Goal: Information Seeking & Learning: Find contact information

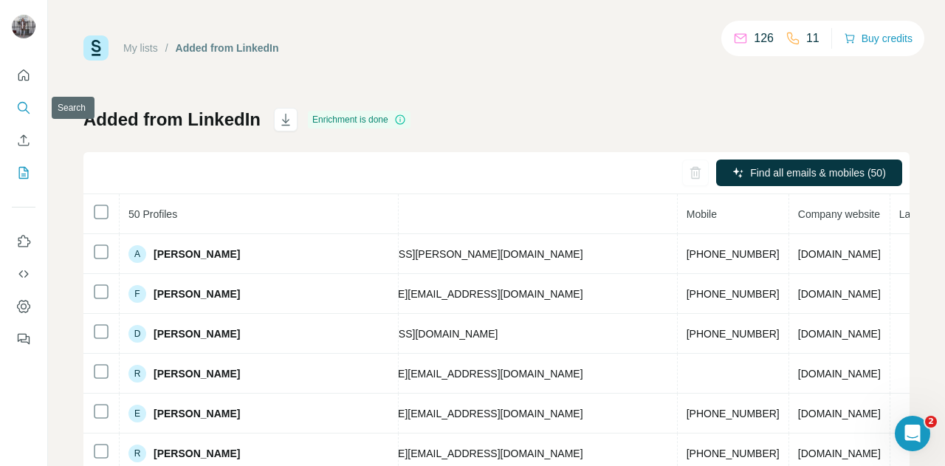
click at [27, 106] on icon "Search" at bounding box center [23, 107] width 10 height 10
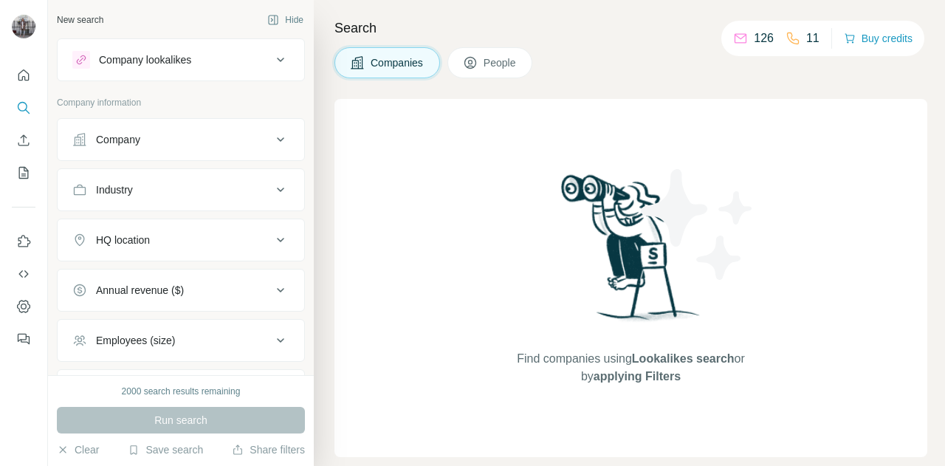
click at [170, 134] on div "Company" at bounding box center [171, 139] width 199 height 15
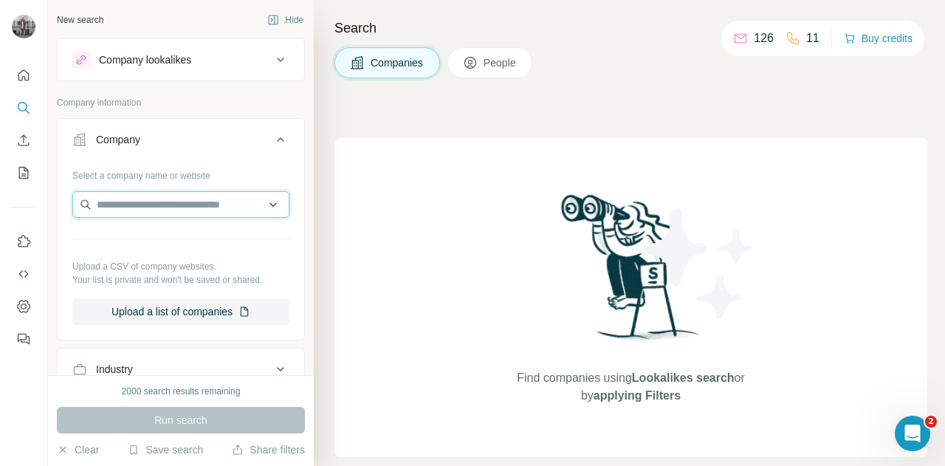
click at [137, 201] on input "text" at bounding box center [180, 204] width 217 height 27
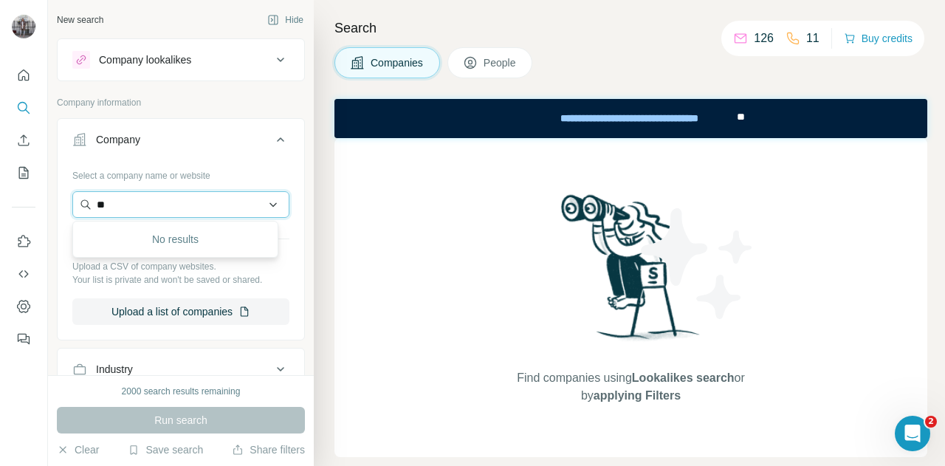
type input "*"
type input "**********"
drag, startPoint x: 206, startPoint y: 209, endPoint x: 34, endPoint y: 171, distance: 176.3
click at [34, 171] on div "**********" at bounding box center [472, 233] width 945 height 466
click at [204, 202] on input "text" at bounding box center [180, 204] width 217 height 27
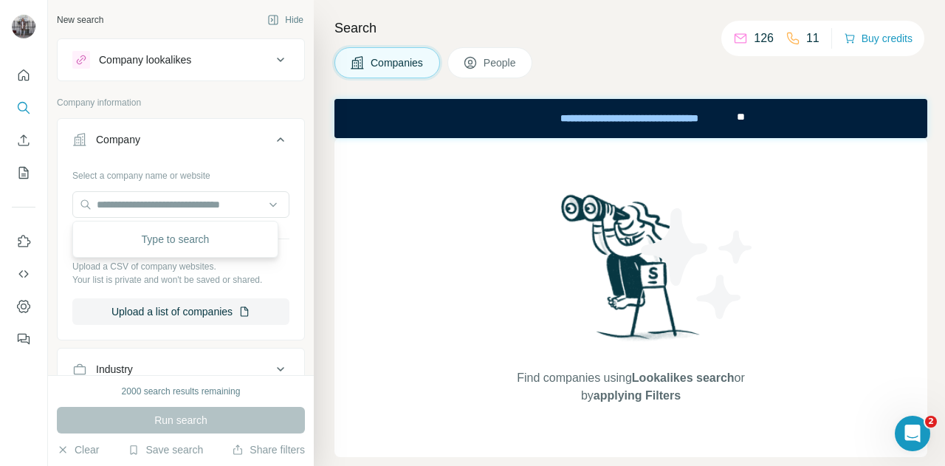
click at [233, 99] on p "Company information" at bounding box center [181, 102] width 248 height 13
click at [277, 140] on icon at bounding box center [280, 139] width 7 height 4
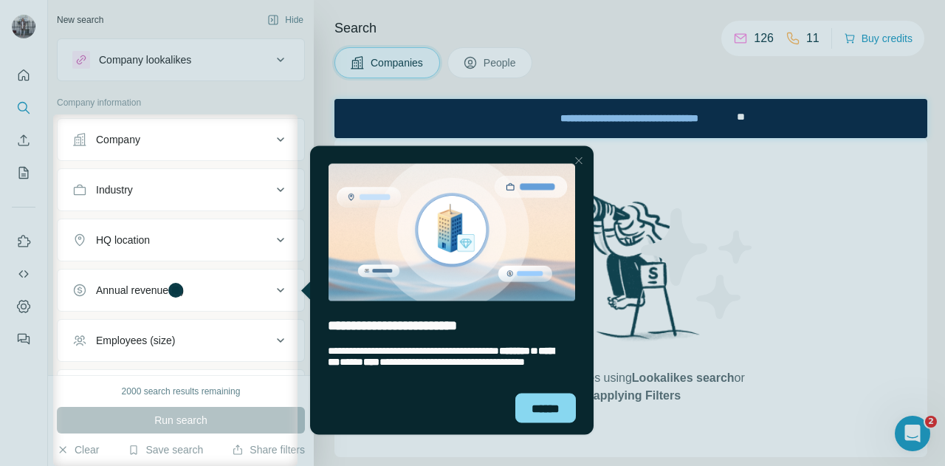
click at [199, 85] on div at bounding box center [472, 57] width 945 height 114
click at [534, 419] on div "******" at bounding box center [545, 408] width 61 height 30
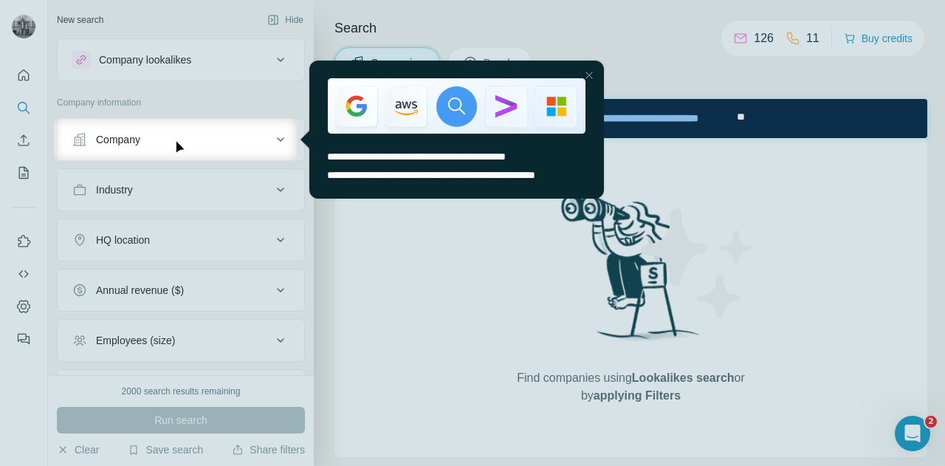
click at [591, 72] on div "Close Step" at bounding box center [589, 75] width 18 height 18
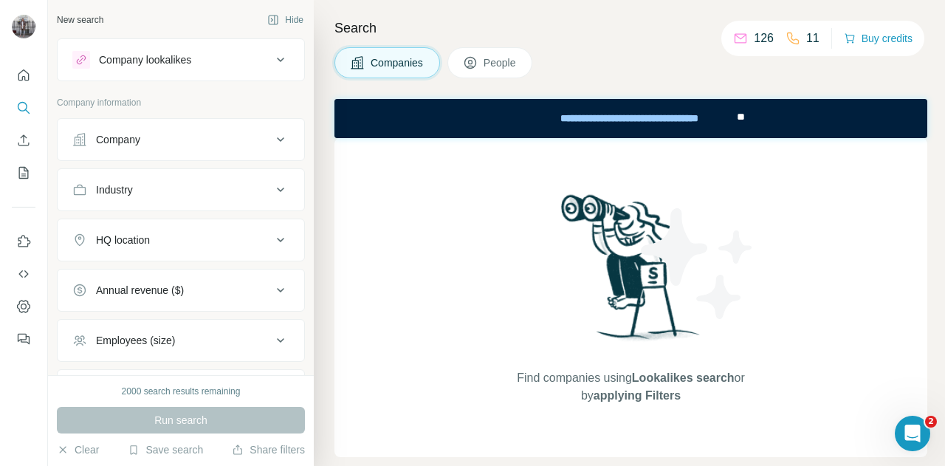
click at [218, 148] on button "Company" at bounding box center [181, 139] width 247 height 35
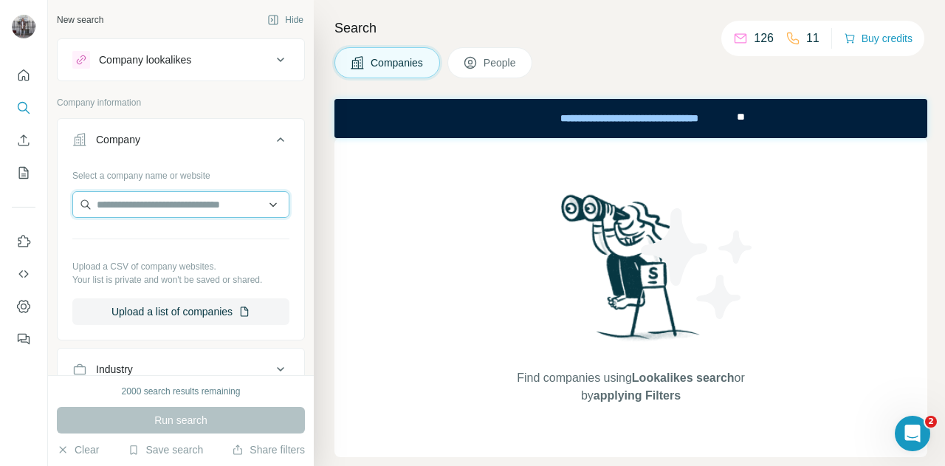
click at [179, 200] on input "text" at bounding box center [180, 204] width 217 height 27
type input "*"
drag, startPoint x: 160, startPoint y: 210, endPoint x: 121, endPoint y: 202, distance: 40.0
click at [121, 202] on input "********" at bounding box center [180, 204] width 217 height 27
type input "*"
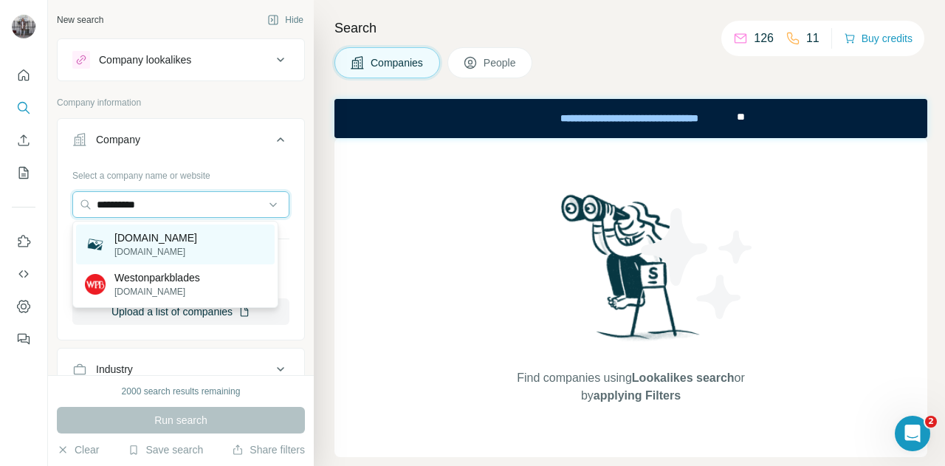
type input "**********"
click at [232, 228] on div "[DOMAIN_NAME] [DOMAIN_NAME]" at bounding box center [175, 244] width 199 height 40
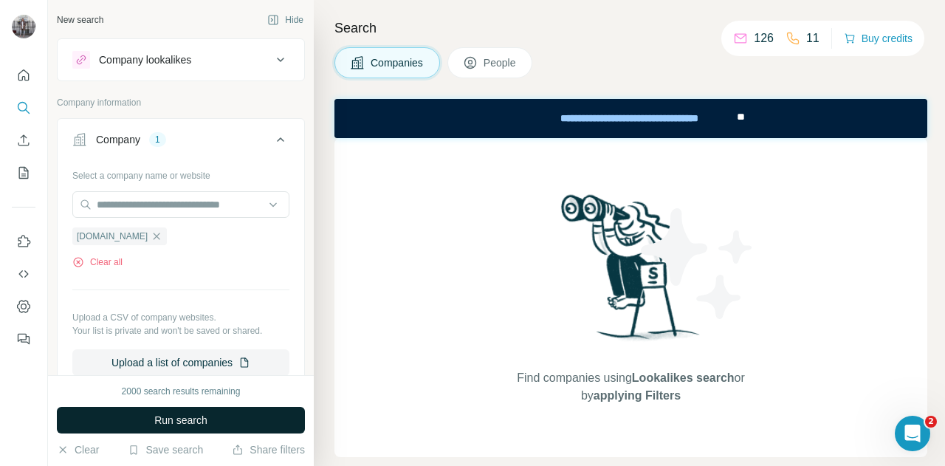
click at [228, 413] on button "Run search" at bounding box center [181, 420] width 248 height 27
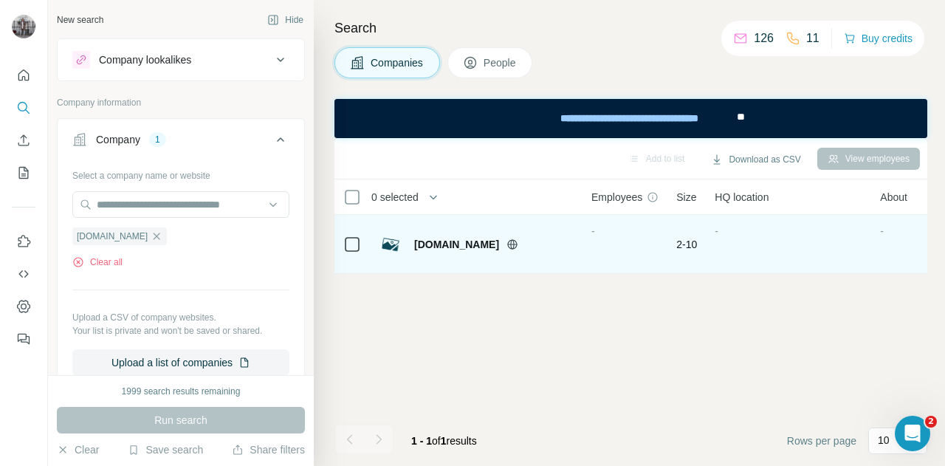
click at [443, 244] on span "[DOMAIN_NAME]" at bounding box center [456, 244] width 85 height 15
click at [629, 235] on div "-" at bounding box center [624, 244] width 67 height 41
click at [620, 228] on div "-" at bounding box center [624, 244] width 67 height 41
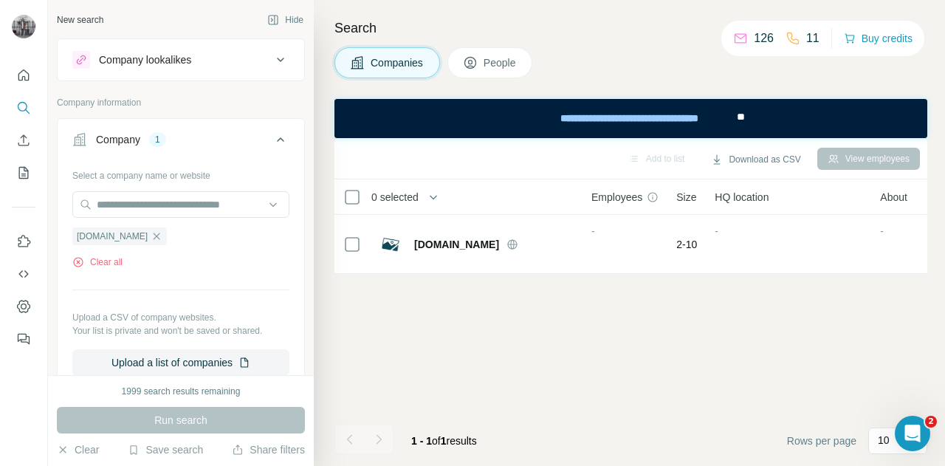
click at [873, 166] on div "View employees" at bounding box center [868, 159] width 103 height 22
click at [489, 63] on span "People" at bounding box center [501, 62] width 34 height 15
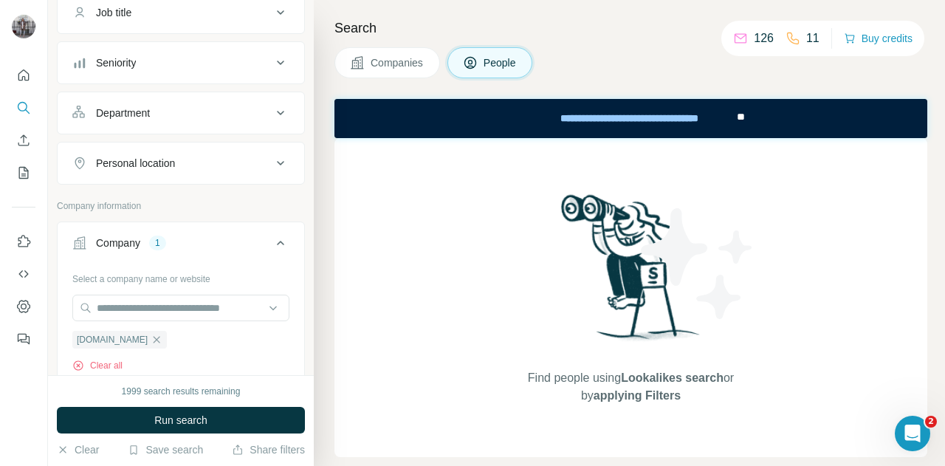
scroll to position [148, 0]
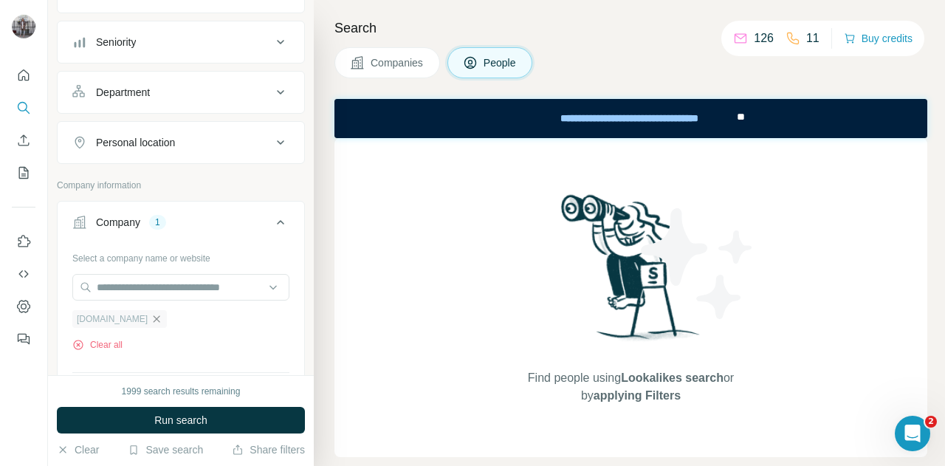
click at [160, 317] on icon "button" at bounding box center [157, 318] width 7 height 7
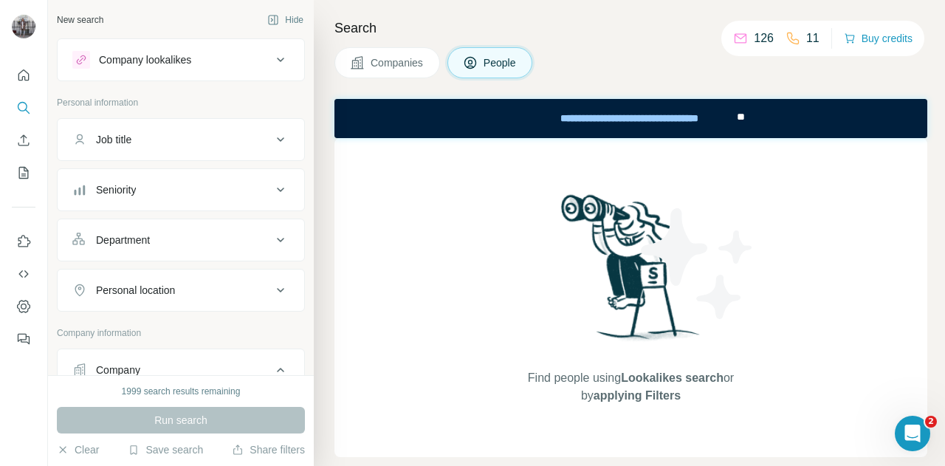
click at [272, 58] on icon at bounding box center [281, 60] width 18 height 18
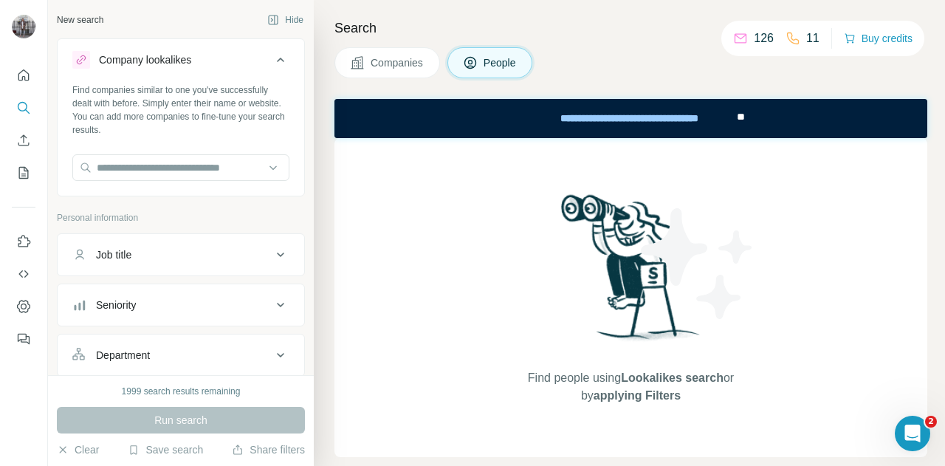
click at [272, 58] on icon at bounding box center [281, 60] width 18 height 18
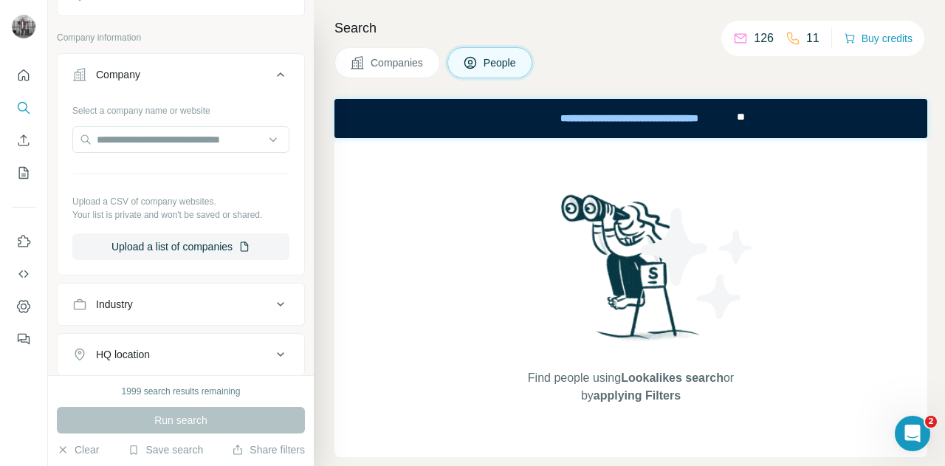
scroll to position [443, 0]
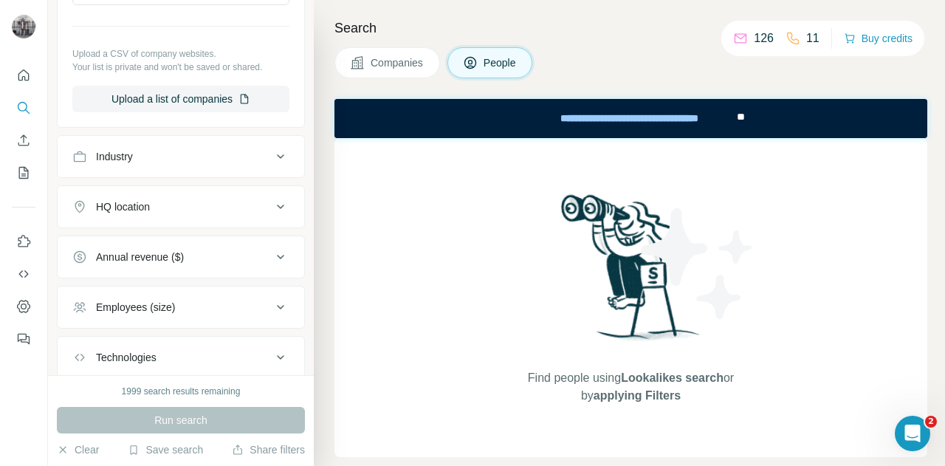
click at [806, 38] on p "11" at bounding box center [812, 39] width 13 height 18
